Goal: Task Accomplishment & Management: Use online tool/utility

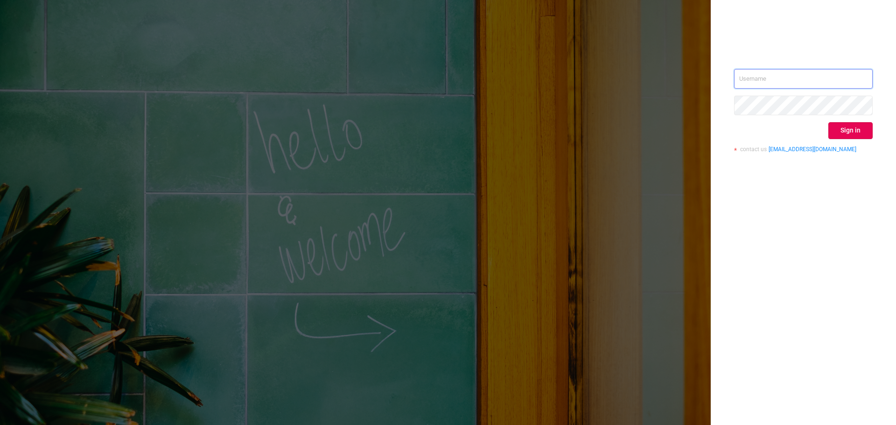
type input "[EMAIL_ADDRESS][PERSON_NAME][DOMAIN_NAME]"
click at [827, 132] on div "Sign in" at bounding box center [803, 130] width 139 height 17
click at [831, 131] on button "Sign in" at bounding box center [851, 130] width 44 height 17
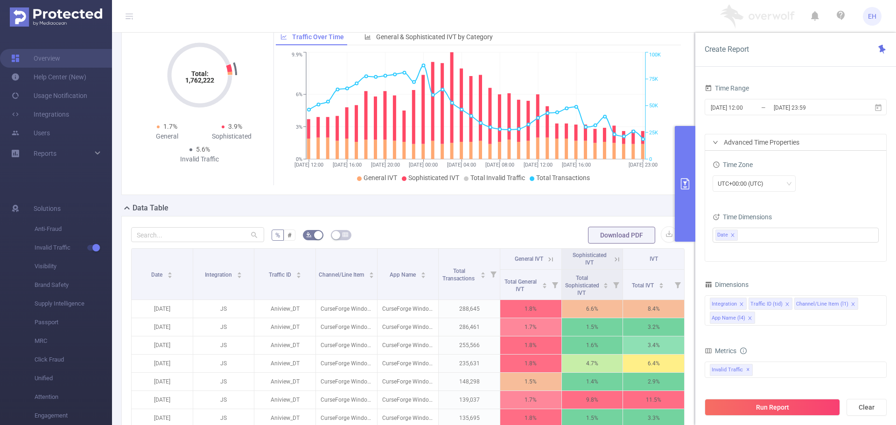
scroll to position [140, 0]
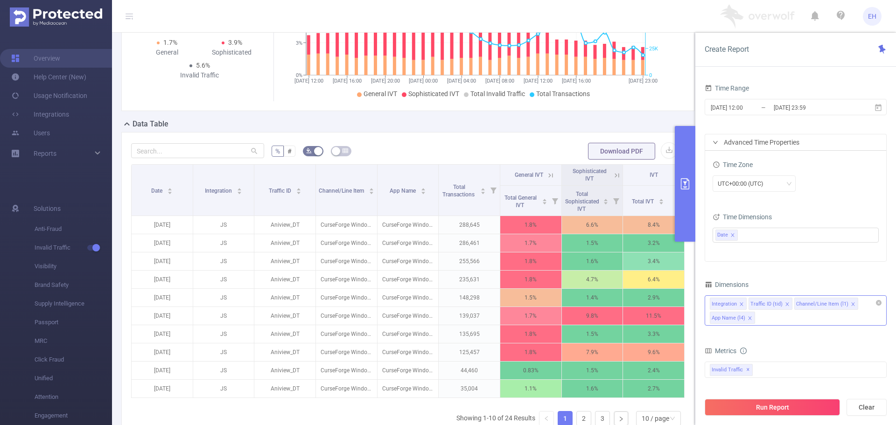
click at [777, 319] on div "Integration Traffic ID (tid) Channel/Line Item (l1) App Name (l4)" at bounding box center [796, 310] width 182 height 30
type input "a"
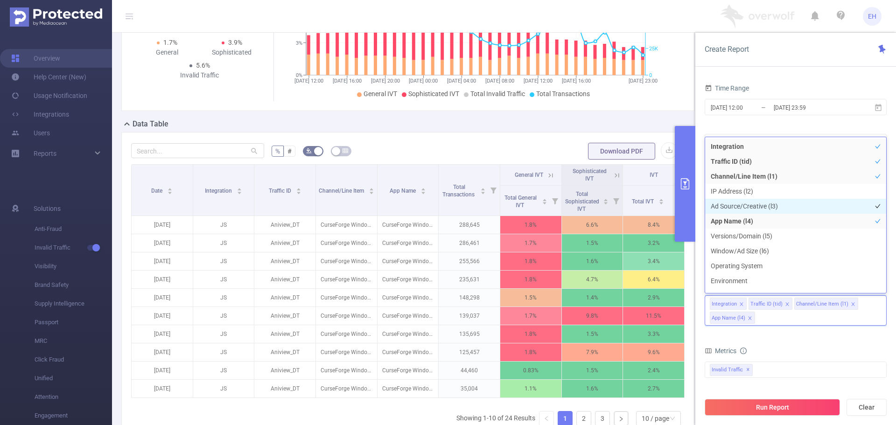
click at [758, 205] on li "Ad Source/Creative (l3)" at bounding box center [795, 206] width 181 height 15
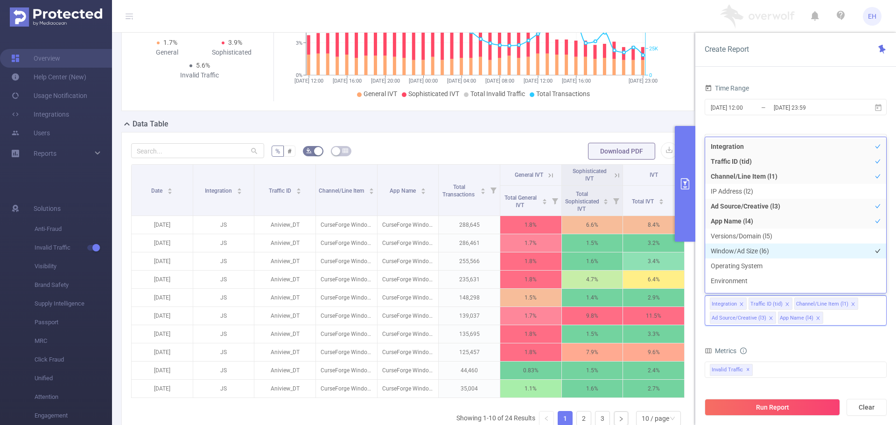
click at [733, 252] on li "Window/Ad Size (l6)" at bounding box center [795, 251] width 181 height 15
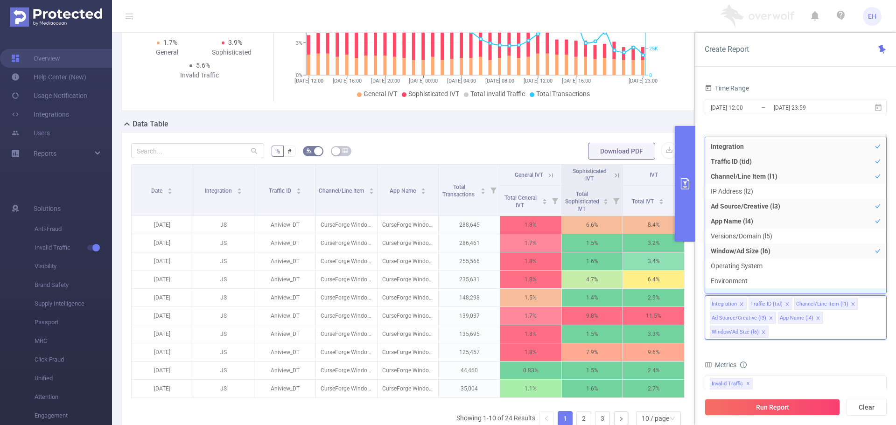
scroll to position [10, 0]
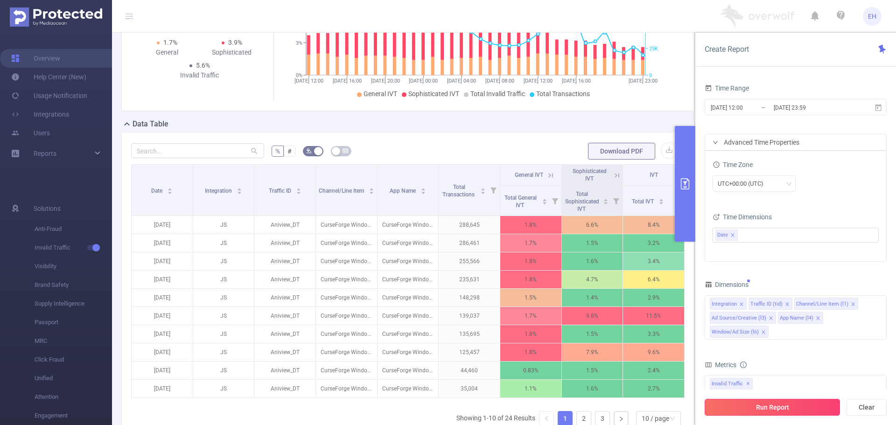
click at [775, 404] on button "Run Report" at bounding box center [772, 407] width 135 height 17
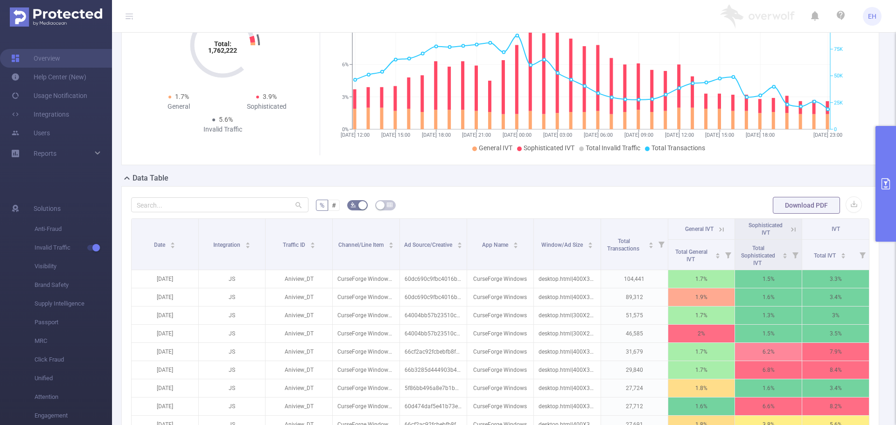
scroll to position [93, 0]
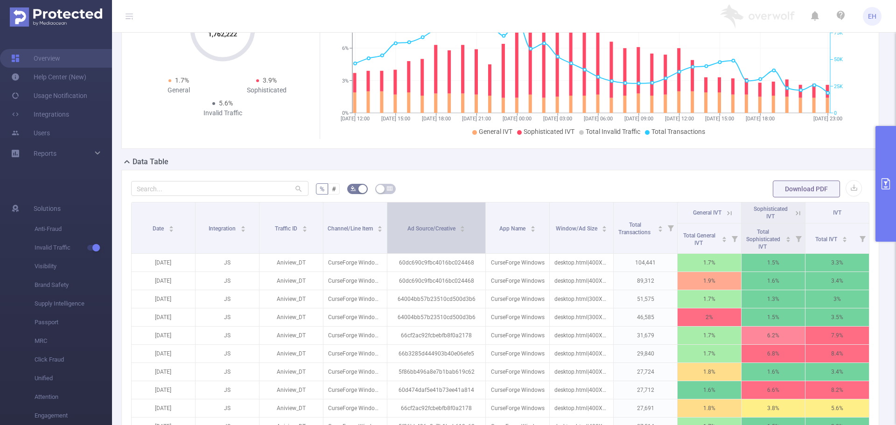
drag, startPoint x: 463, startPoint y: 216, endPoint x: 478, endPoint y: 217, distance: 15.9
click at [478, 217] on th "Ad Source/Creative" at bounding box center [436, 228] width 98 height 51
click at [796, 213] on icon at bounding box center [798, 213] width 4 height 4
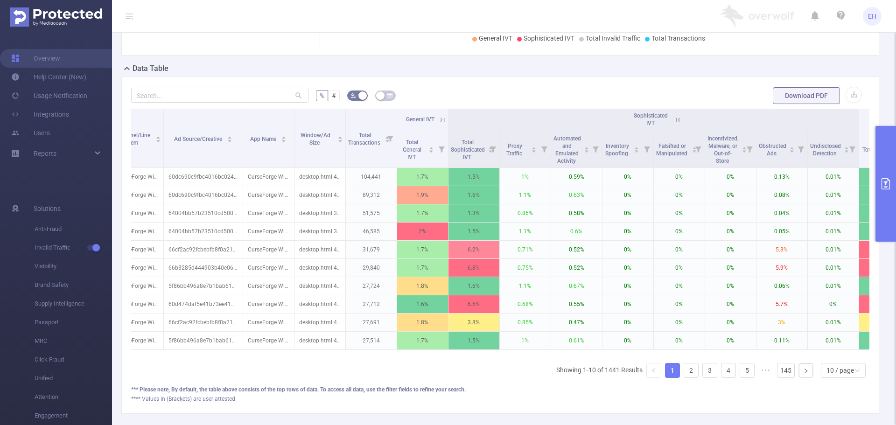
scroll to position [0, 174]
